Goal: Information Seeking & Learning: Check status

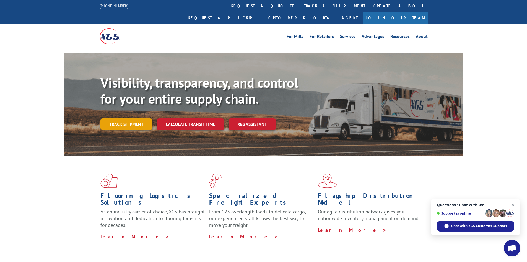
click at [123, 118] on link "Track shipment" at bounding box center [126, 124] width 52 height 12
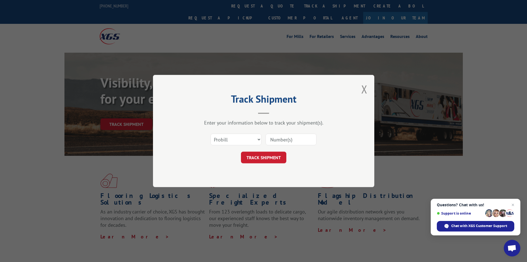
paste input "17517658"
type input "17517658"
click at [260, 155] on button "TRACK SHIPMENT" at bounding box center [263, 157] width 45 height 12
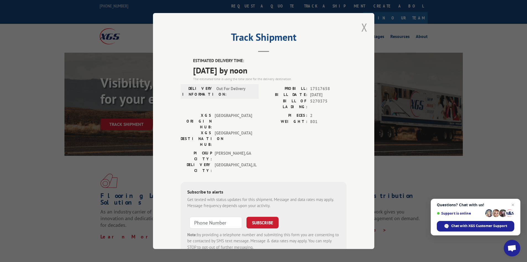
click at [364, 27] on button "Close modal" at bounding box center [365, 27] width 6 height 15
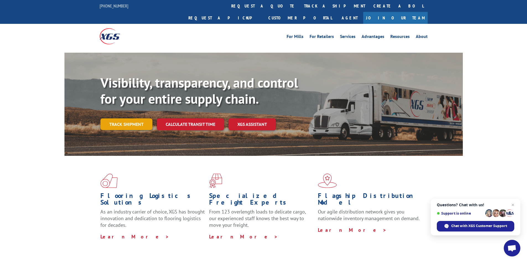
click at [131, 118] on link "Track shipment" at bounding box center [126, 124] width 52 height 12
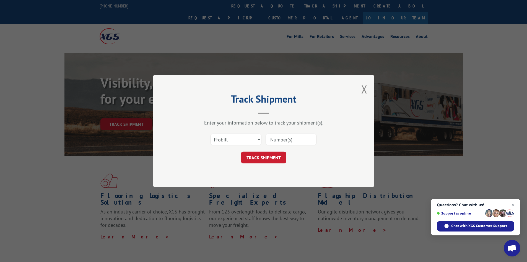
paste input "17472201"
type input "17472201"
click at [255, 155] on button "TRACK SHIPMENT" at bounding box center [263, 157] width 45 height 12
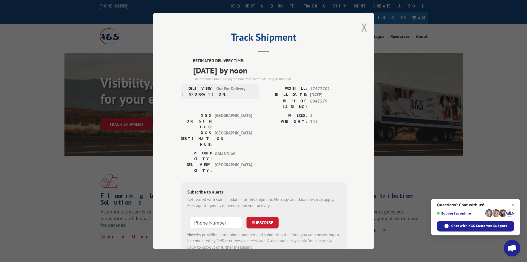
click at [363, 27] on button "Close modal" at bounding box center [365, 27] width 6 height 15
